Goal: Task Accomplishment & Management: Use online tool/utility

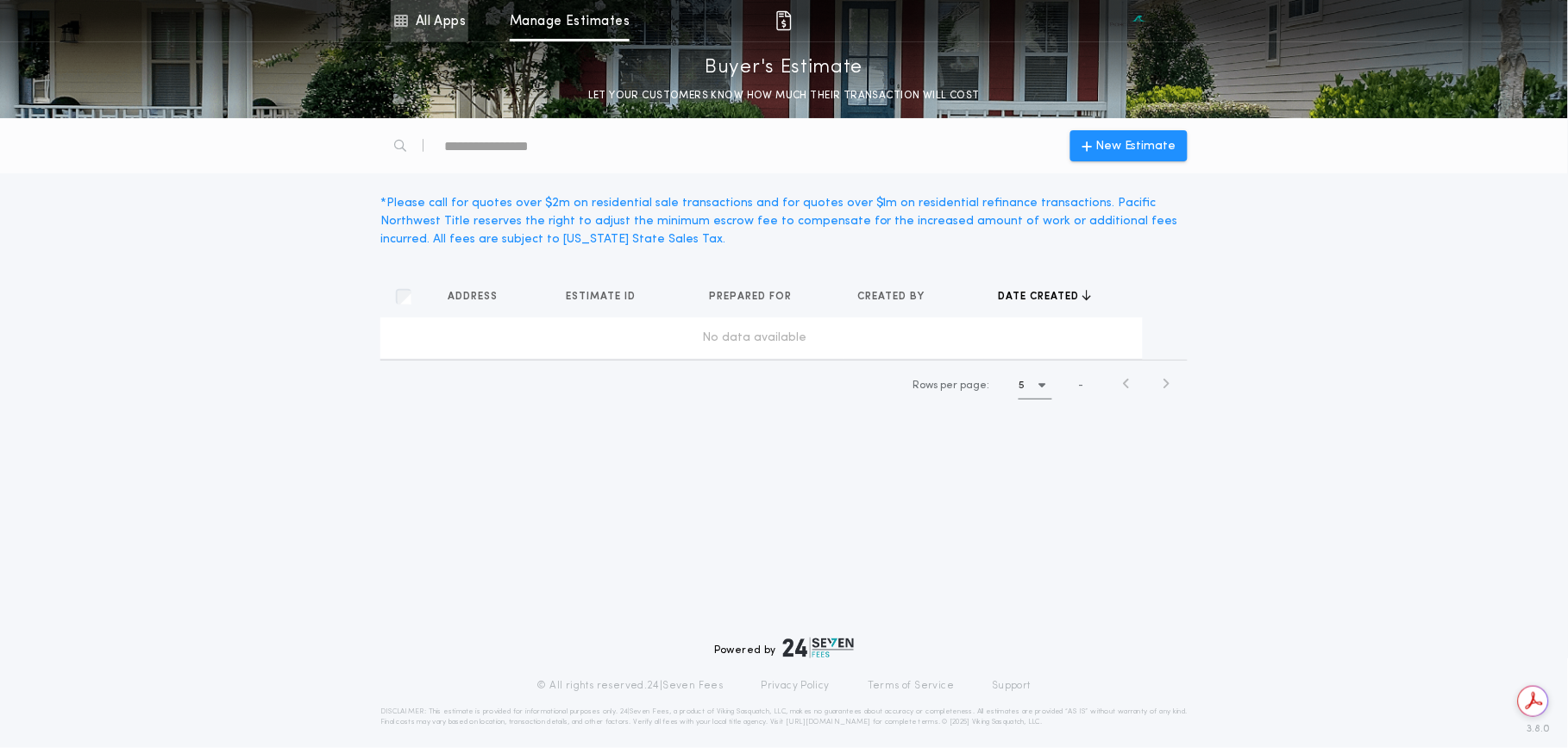
click at [434, 12] on link "All Apps" at bounding box center [429, 20] width 78 height 41
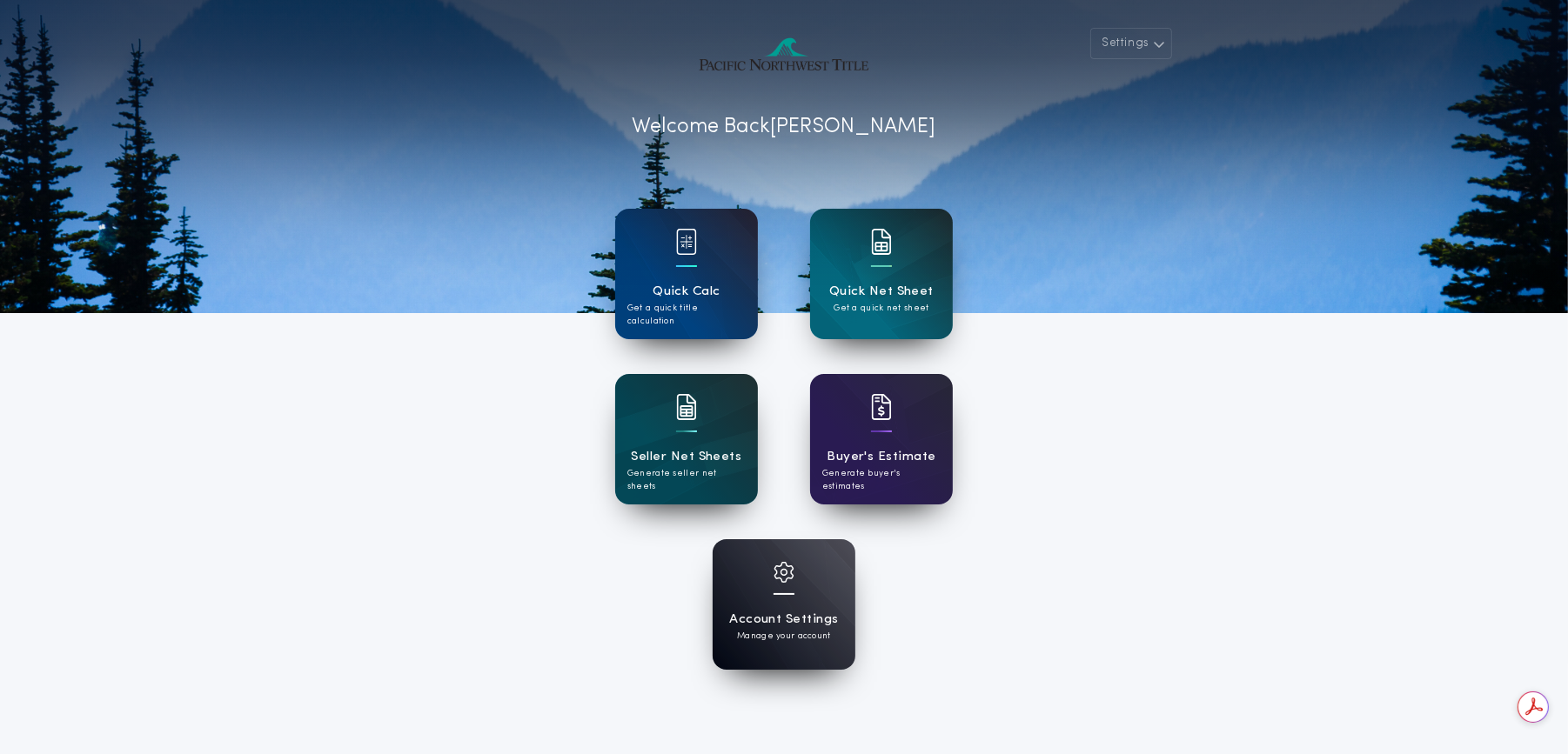
click at [758, 576] on div "Account Settings Manage your account" at bounding box center [784, 604] width 143 height 130
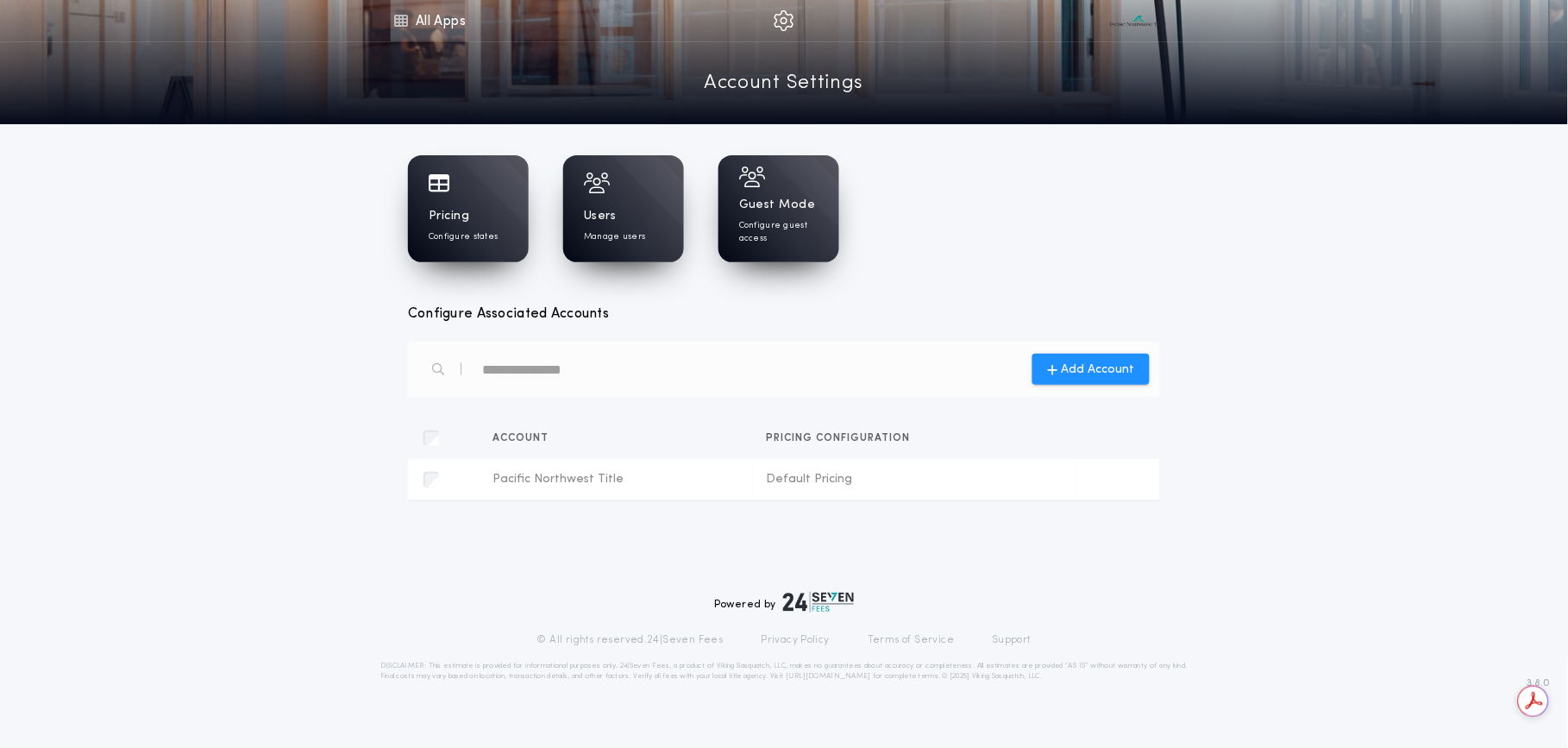
click at [402, 22] on icon at bounding box center [400, 20] width 15 height 20
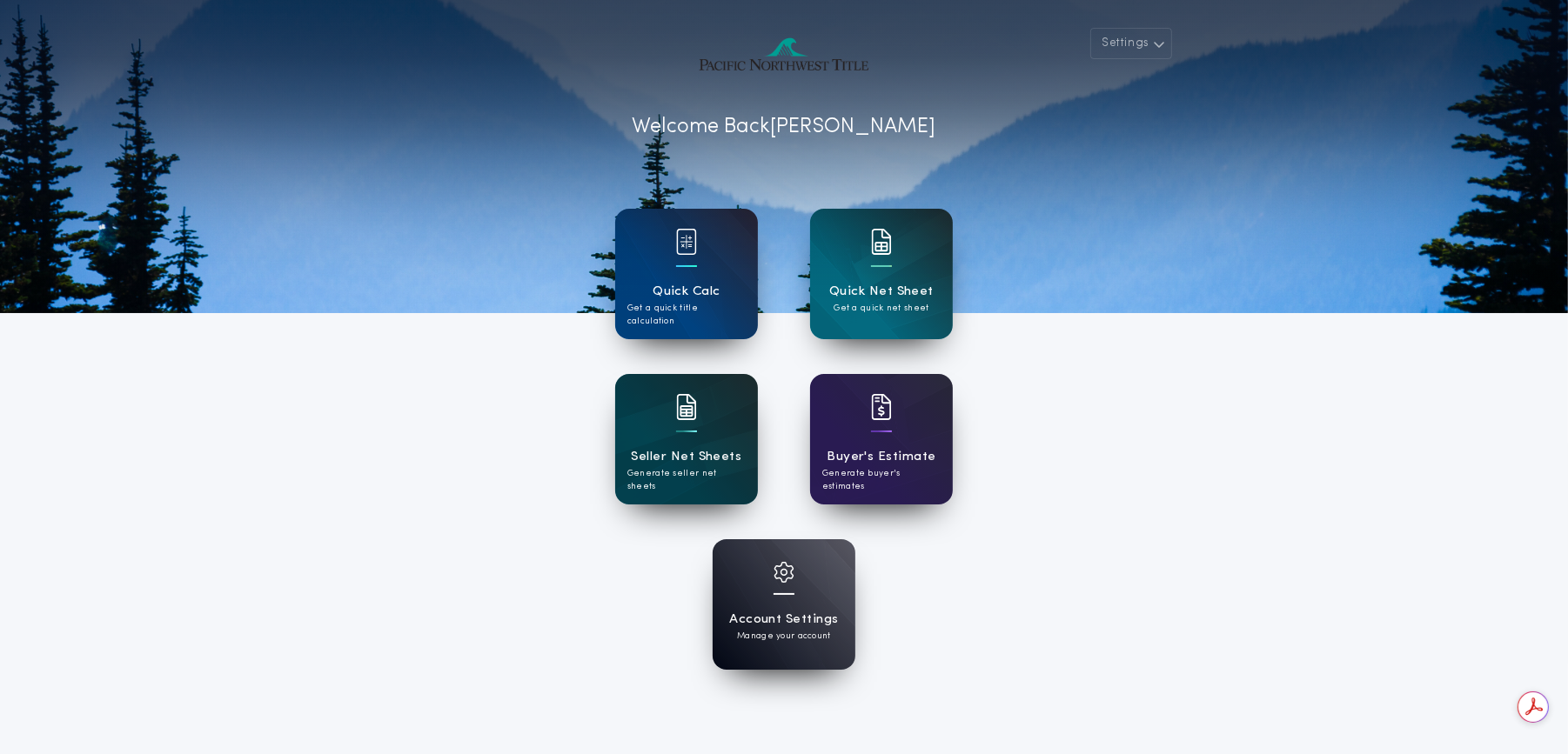
click at [668, 457] on h1 "Seller Net Sheets" at bounding box center [687, 457] width 111 height 20
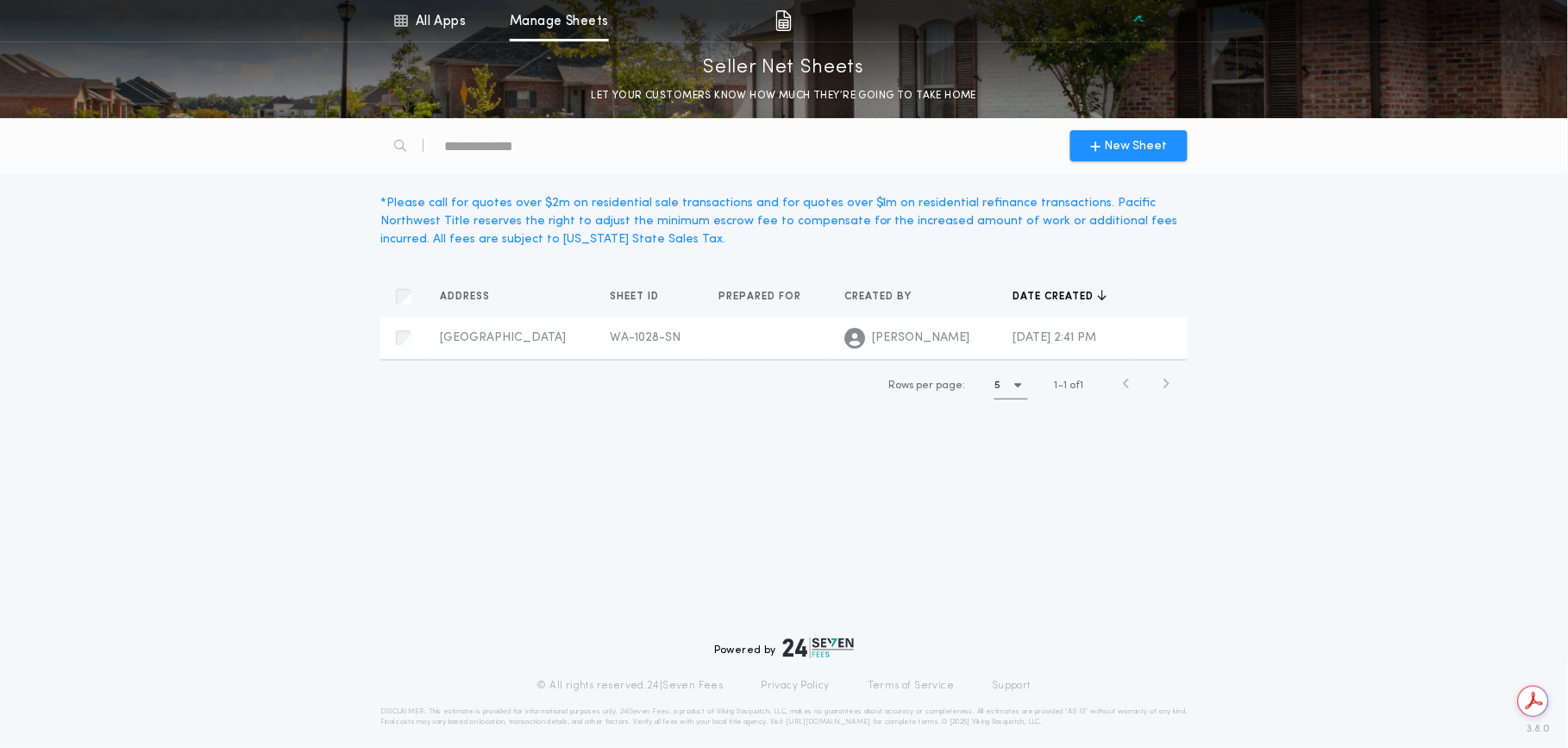
click at [1163, 390] on icon "button" at bounding box center [1166, 383] width 8 height 13
click at [570, 575] on div "New Sheet * Please call for quotes over $2m on residential sale transactions an…" at bounding box center [784, 433] width 1568 height 629
